Goal: Download file/media

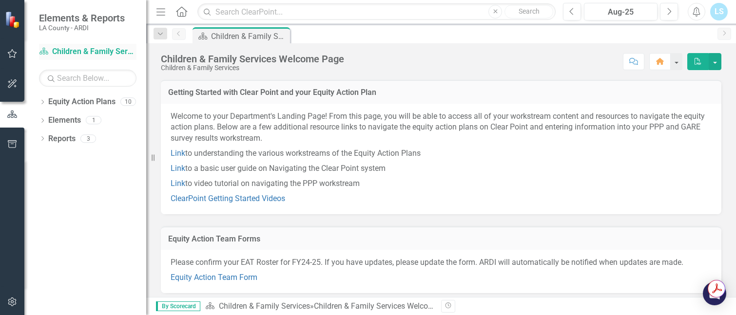
click at [97, 50] on link "Equity Action Plan Children & Family Services" at bounding box center [87, 51] width 97 height 11
click at [88, 53] on link "Equity Action Plan Children & Family Services" at bounding box center [87, 51] width 97 height 11
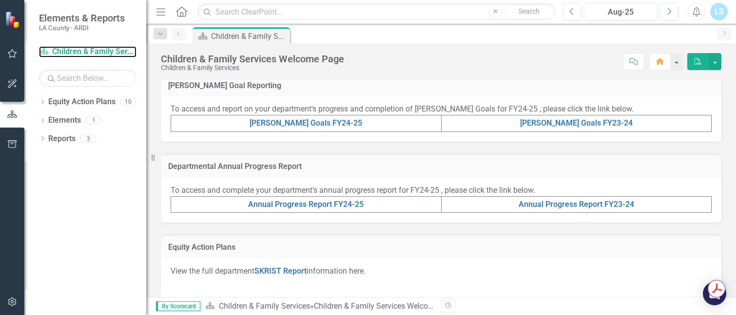
scroll to position [230, 0]
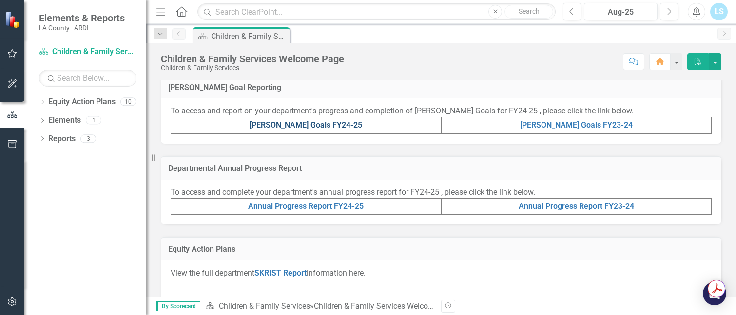
click at [339, 126] on link "[PERSON_NAME] Goals FY24-25" at bounding box center [305, 124] width 113 height 9
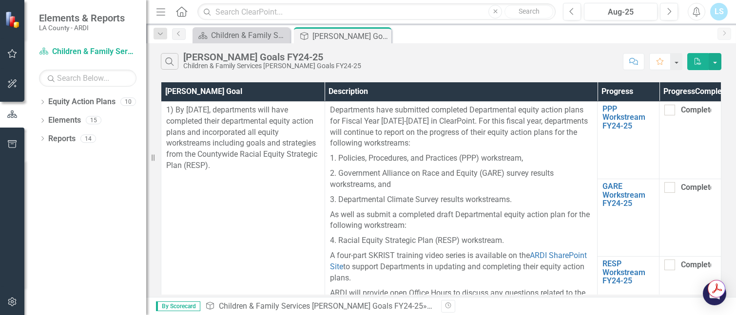
click at [699, 61] on icon "button" at bounding box center [697, 61] width 7 height 7
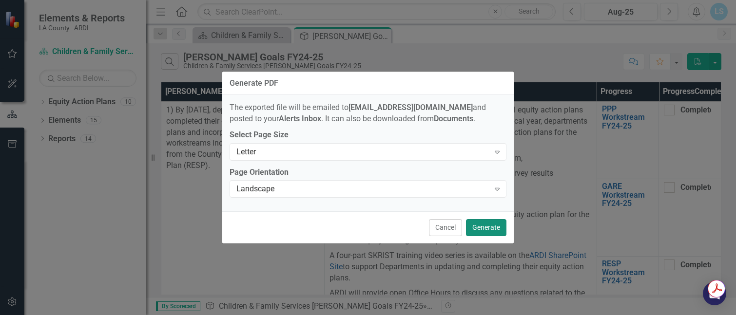
click at [475, 227] on button "Generate" at bounding box center [486, 227] width 40 height 17
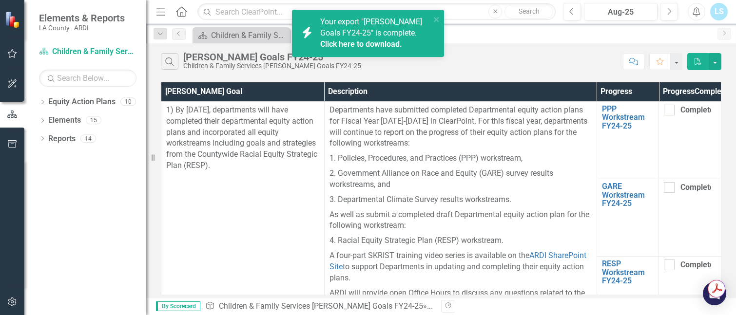
click at [400, 34] on div "Your export "[PERSON_NAME] Goals FY24-25" is complete. Click here to download." at bounding box center [375, 34] width 110 height 34
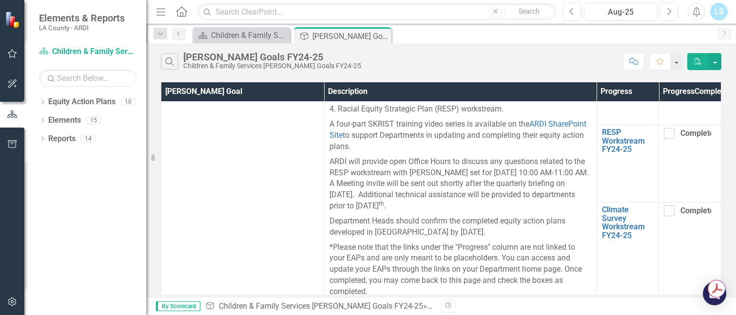
scroll to position [155, 0]
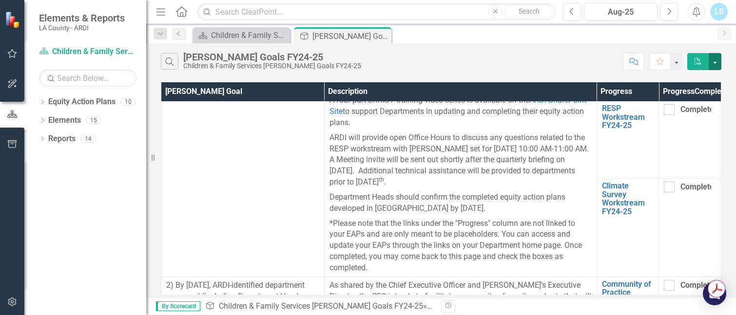
click at [711, 61] on button "button" at bounding box center [714, 61] width 13 height 17
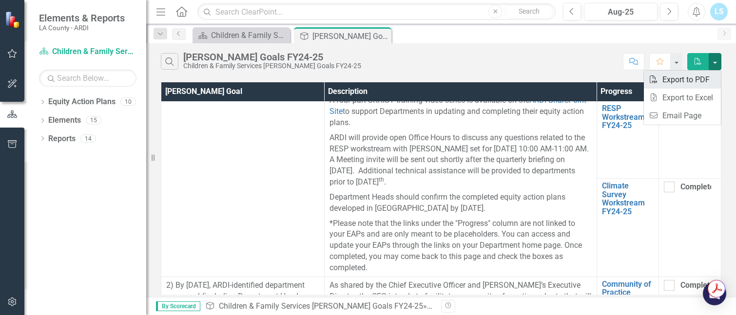
click at [682, 84] on link "PDF Export to PDF" at bounding box center [682, 80] width 77 height 18
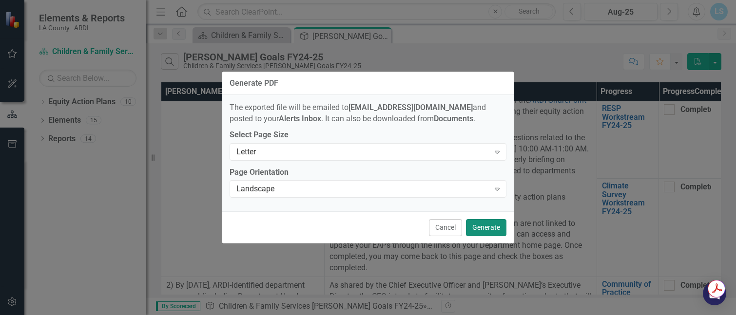
click at [474, 229] on button "Generate" at bounding box center [486, 227] width 40 height 17
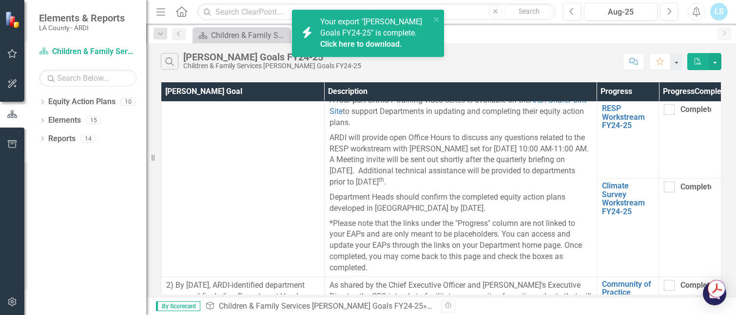
click at [363, 44] on link "Click here to download." at bounding box center [361, 43] width 82 height 9
